Goal: Information Seeking & Learning: Check status

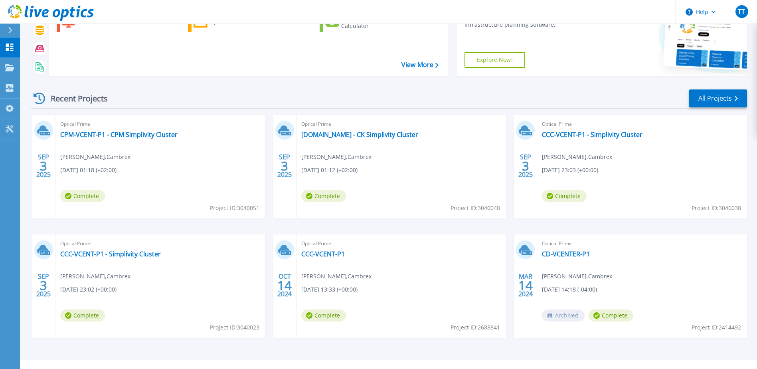
scroll to position [73, 0]
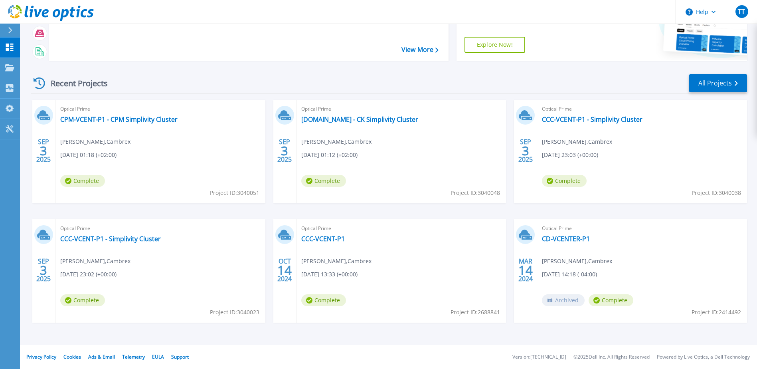
click at [388, 268] on div "Optical Prime CCC-VCENT-P1 Travis Torgerson , Cambrex 10/14/2024, 13:33 (+00:00…" at bounding box center [401, 270] width 210 height 103
click at [322, 239] on link "CCC-VCENT-P1" at bounding box center [322, 239] width 43 height 8
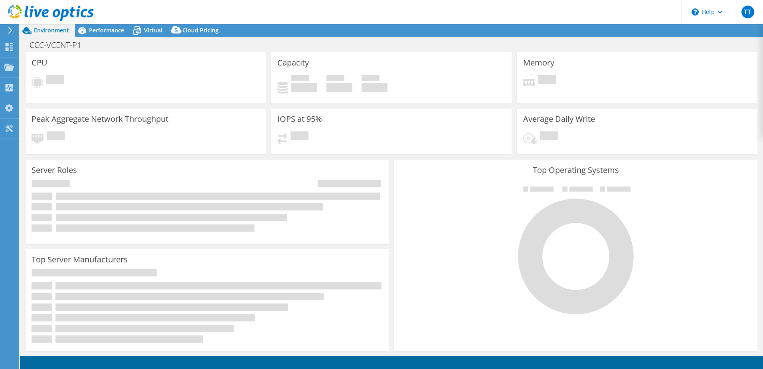
select select "USD"
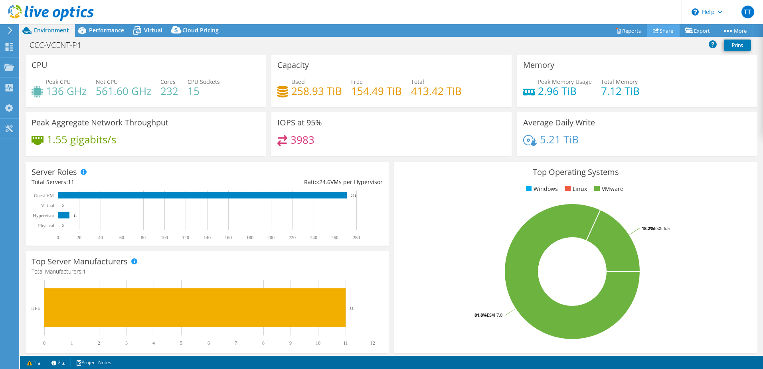
click at [658, 30] on link "Share" at bounding box center [662, 30] width 33 height 12
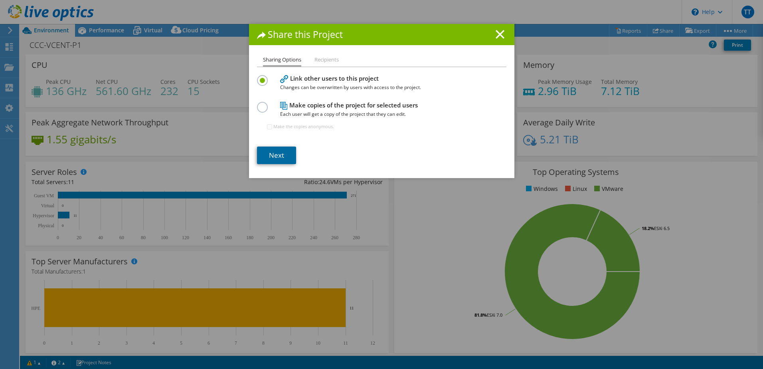
click at [280, 152] on link "Next" at bounding box center [276, 155] width 39 height 18
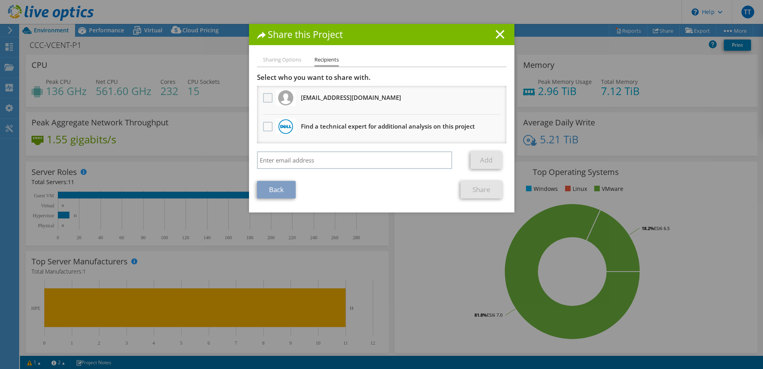
click at [267, 99] on label at bounding box center [269, 98] width 12 height 10
click at [0, 0] on input "checkbox" at bounding box center [0, 0] width 0 height 0
click at [474, 191] on link "Share" at bounding box center [481, 190] width 42 height 18
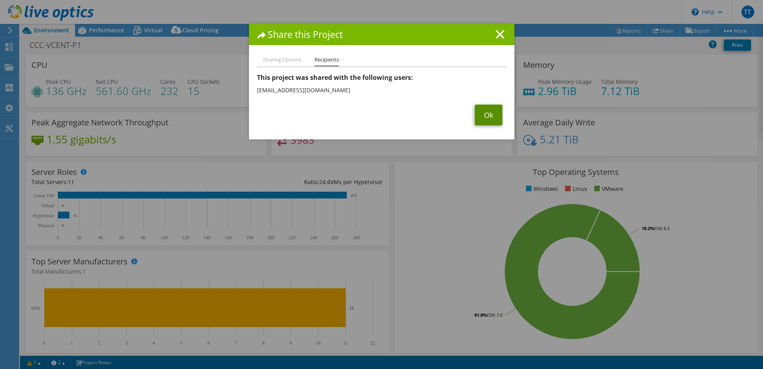
click at [483, 112] on link "Ok" at bounding box center [489, 114] width 28 height 21
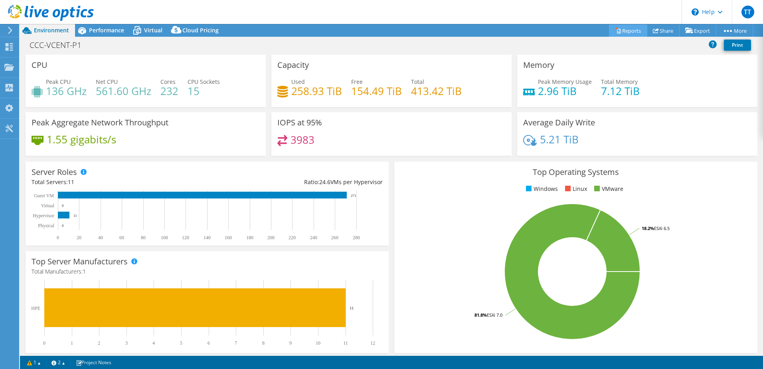
click at [630, 33] on link "Reports" at bounding box center [628, 30] width 38 height 12
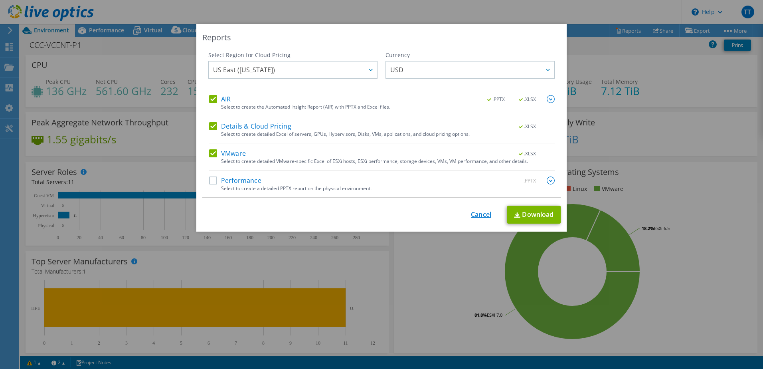
click at [472, 214] on link "Cancel" at bounding box center [481, 215] width 20 height 8
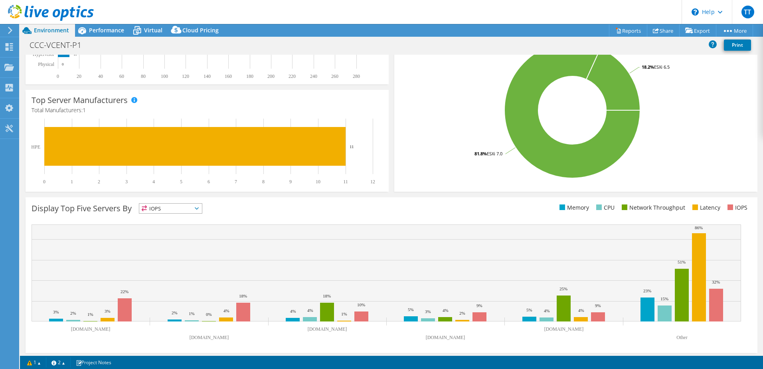
scroll to position [164, 0]
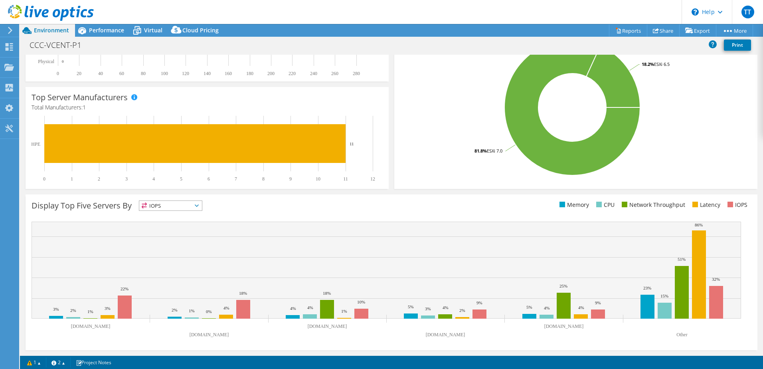
drag, startPoint x: 198, startPoint y: 207, endPoint x: 193, endPoint y: 206, distance: 4.5
click at [197, 207] on span "IOPS" at bounding box center [170, 206] width 63 height 10
click at [167, 235] on li "CPU" at bounding box center [170, 238] width 63 height 11
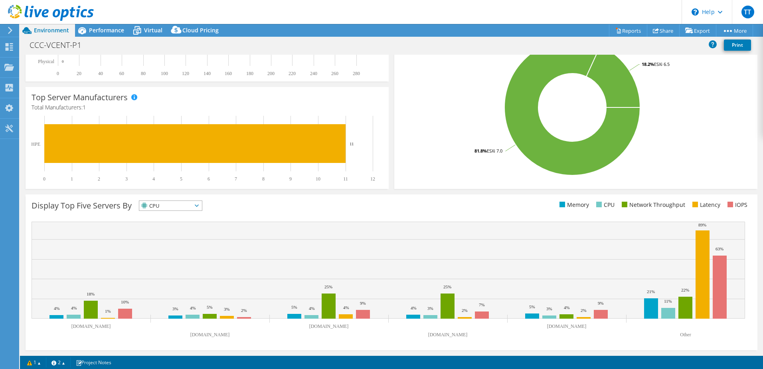
click at [199, 205] on icon at bounding box center [197, 205] width 4 height 2
click at [183, 227] on li "Memory" at bounding box center [170, 226] width 63 height 11
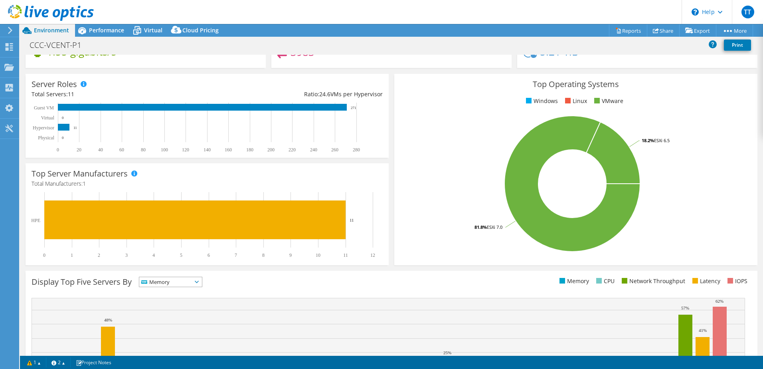
scroll to position [0, 0]
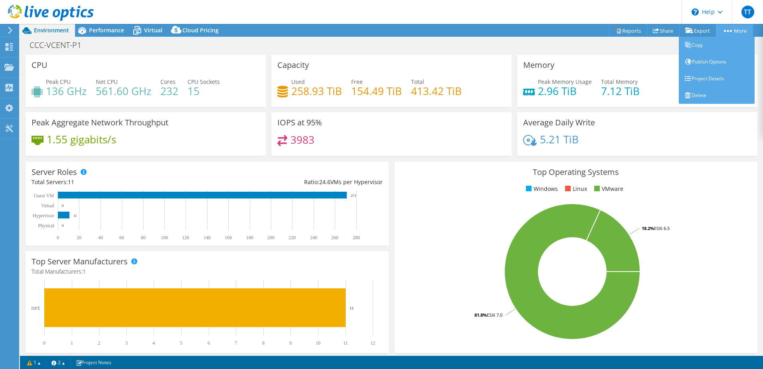
click at [738, 31] on link "More" at bounding box center [733, 30] width 37 height 12
click at [706, 79] on link "Project Details" at bounding box center [716, 78] width 76 height 17
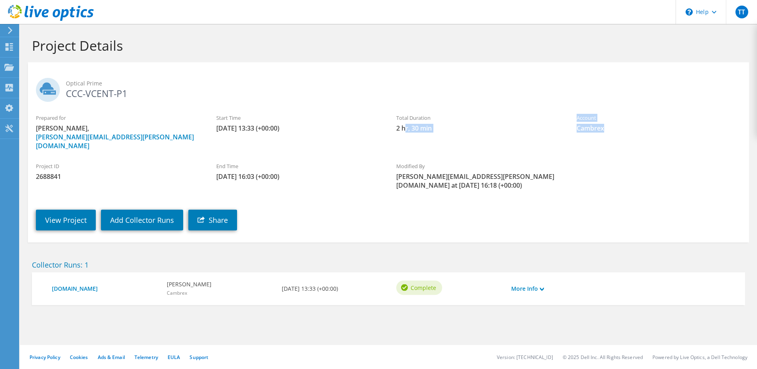
drag, startPoint x: 398, startPoint y: 141, endPoint x: 409, endPoint y: 136, distance: 12.5
click at [409, 136] on div "Prepared for Travis Torgerson, travis.torgerson@cambrex.com Start Time 10/14/20…" at bounding box center [388, 132] width 721 height 44
drag, startPoint x: 409, startPoint y: 136, endPoint x: 439, endPoint y: 130, distance: 30.5
click at [439, 130] on span "2 hr, 30 min" at bounding box center [478, 128] width 164 height 9
drag, startPoint x: 441, startPoint y: 129, endPoint x: 387, endPoint y: 125, distance: 54.0
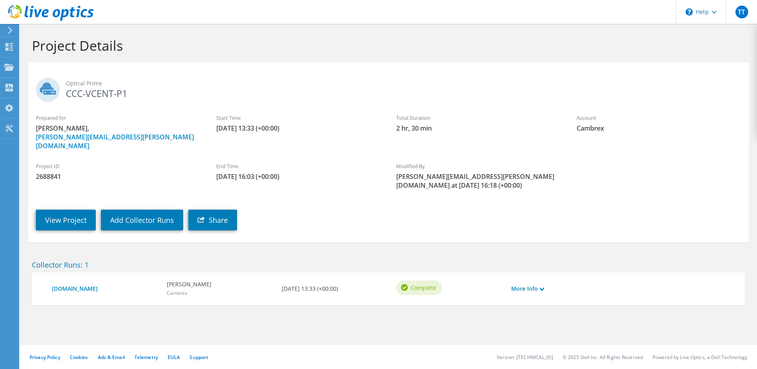
click at [387, 125] on div "Prepared for Travis Torgerson, travis.torgerson@cambrex.com Start Time 10/14/20…" at bounding box center [388, 132] width 721 height 44
drag, startPoint x: 387, startPoint y: 125, endPoint x: 384, endPoint y: 141, distance: 16.3
click at [384, 141] on div "Prepared for Travis Torgerson, travis.torgerson@cambrex.com Start Time 10/14/20…" at bounding box center [388, 132] width 721 height 44
click at [8, 30] on icon at bounding box center [10, 30] width 6 height 7
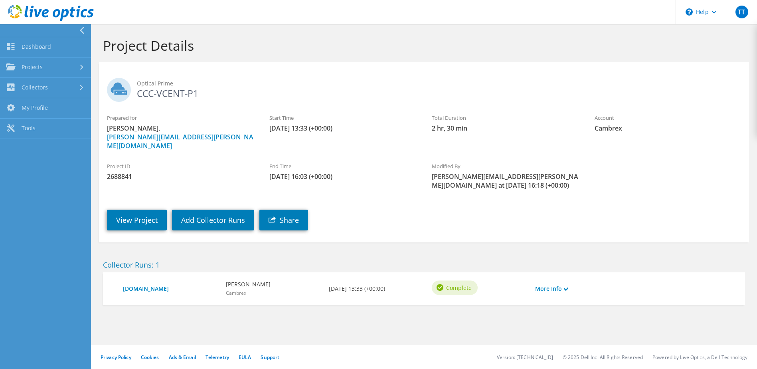
click at [221, 59] on div "Project Details" at bounding box center [424, 43] width 658 height 38
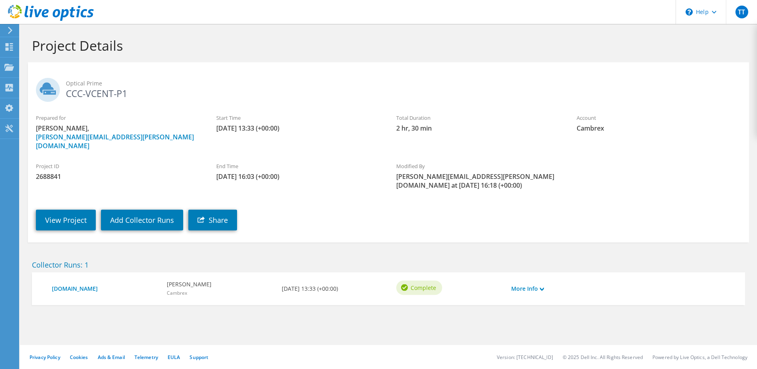
click at [42, 23] on div at bounding box center [47, 13] width 94 height 27
click at [45, 14] on use at bounding box center [51, 13] width 86 height 16
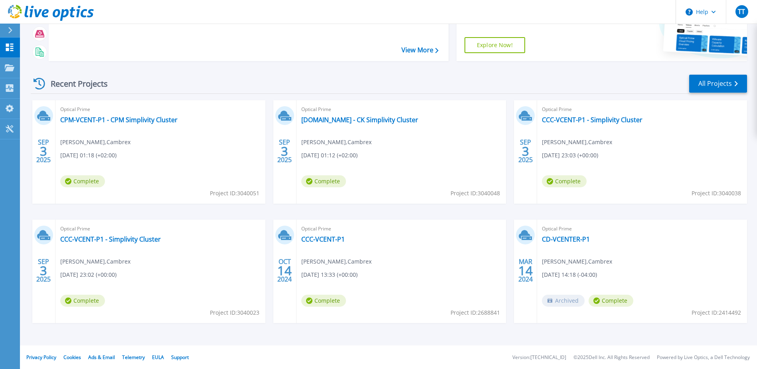
scroll to position [73, 0]
click at [357, 154] on span "09/04/2025, 01:12 (+02:00)" at bounding box center [329, 154] width 56 height 9
click at [357, 115] on link "ck-vcent-p2.global.root.net - CK Simplivity Cluster" at bounding box center [359, 119] width 117 height 8
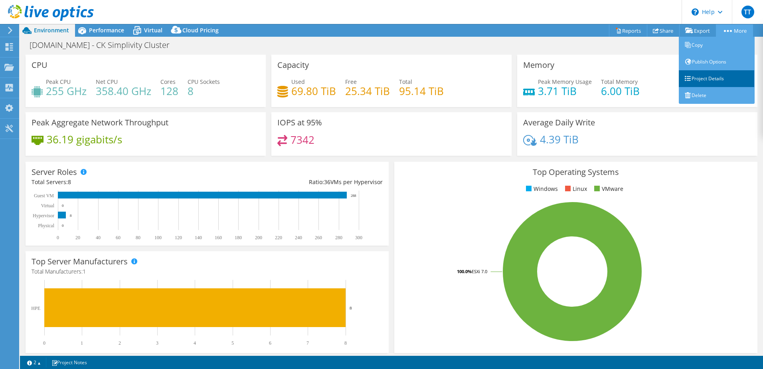
click at [699, 79] on link "Project Details" at bounding box center [716, 78] width 76 height 17
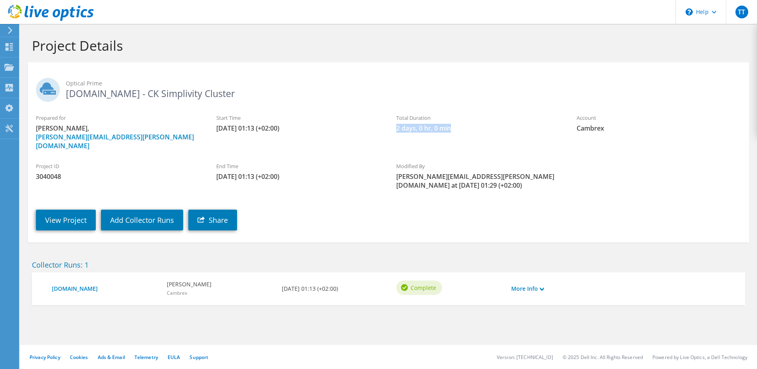
drag, startPoint x: 458, startPoint y: 132, endPoint x: 392, endPoint y: 128, distance: 66.4
click at [392, 128] on div "Total Duration 2 days, 0 hr, 0 min" at bounding box center [478, 123] width 180 height 27
click at [351, 207] on div "View Project Add Collector Runs Share" at bounding box center [396, 213] width 737 height 41
drag, startPoint x: 290, startPoint y: 104, endPoint x: 209, endPoint y: 81, distance: 84.5
click at [290, 104] on div "Optical Prime ck-vcent-p2.global.root.net - CK Simplivity Cluster" at bounding box center [388, 87] width 721 height 43
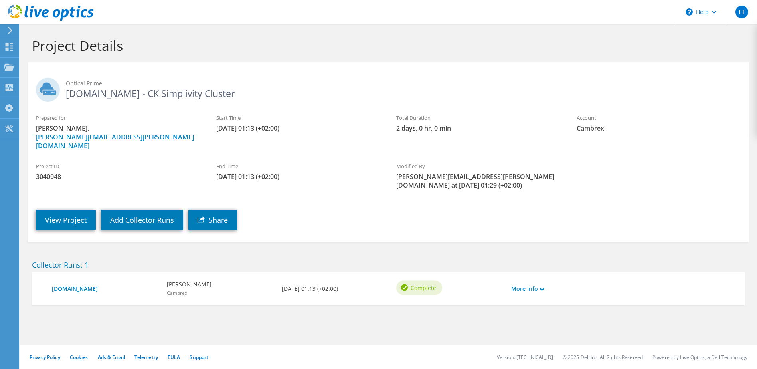
click at [26, 15] on use at bounding box center [51, 13] width 86 height 16
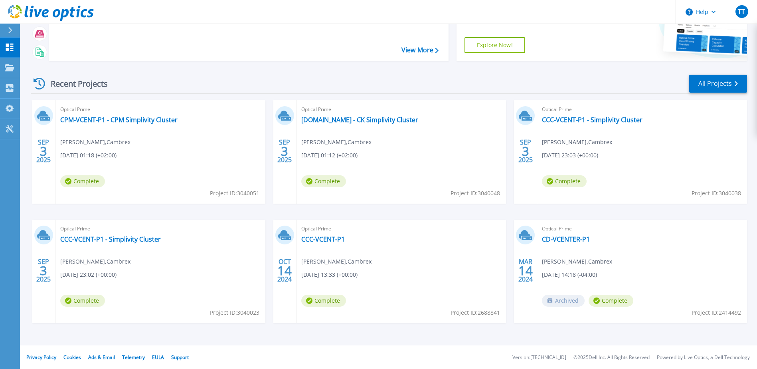
scroll to position [73, 0]
